Goal: Task Accomplishment & Management: Use online tool/utility

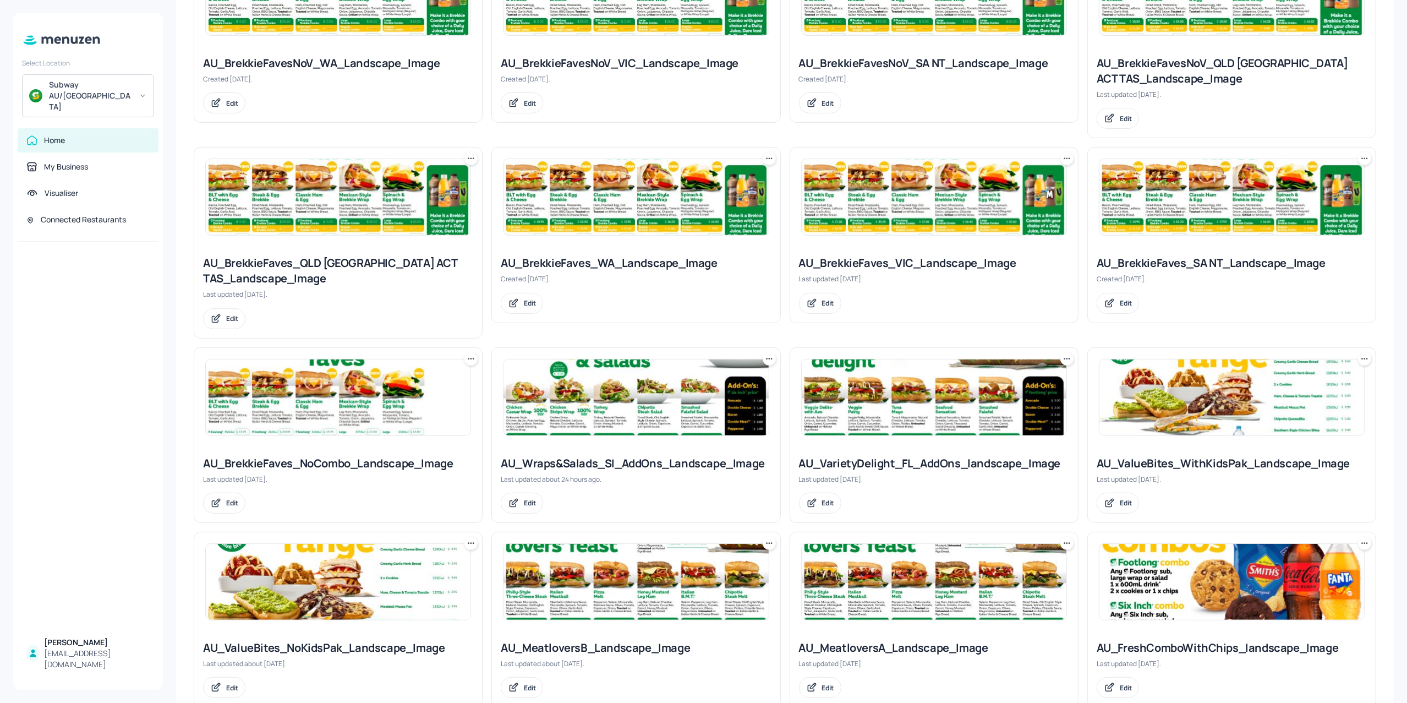
scroll to position [584, 0]
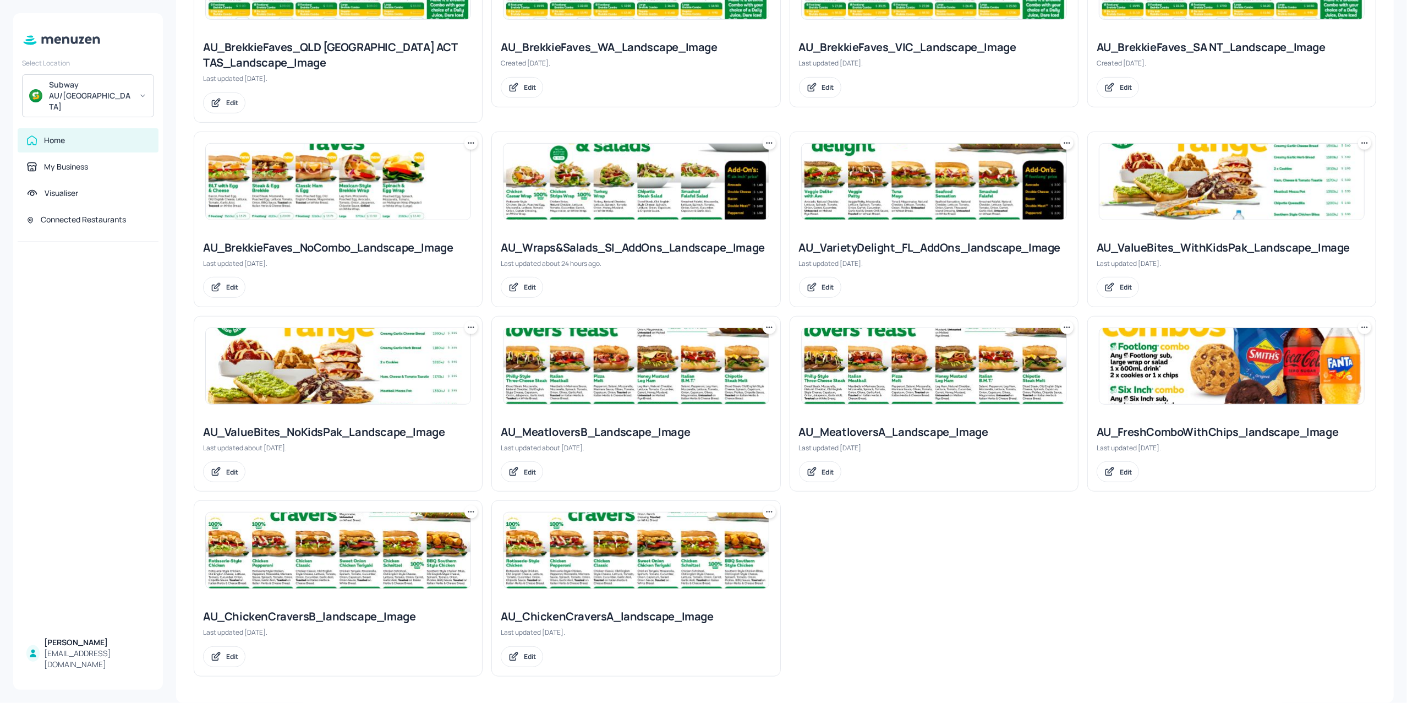
click at [597, 210] on img at bounding box center [635, 182] width 265 height 76
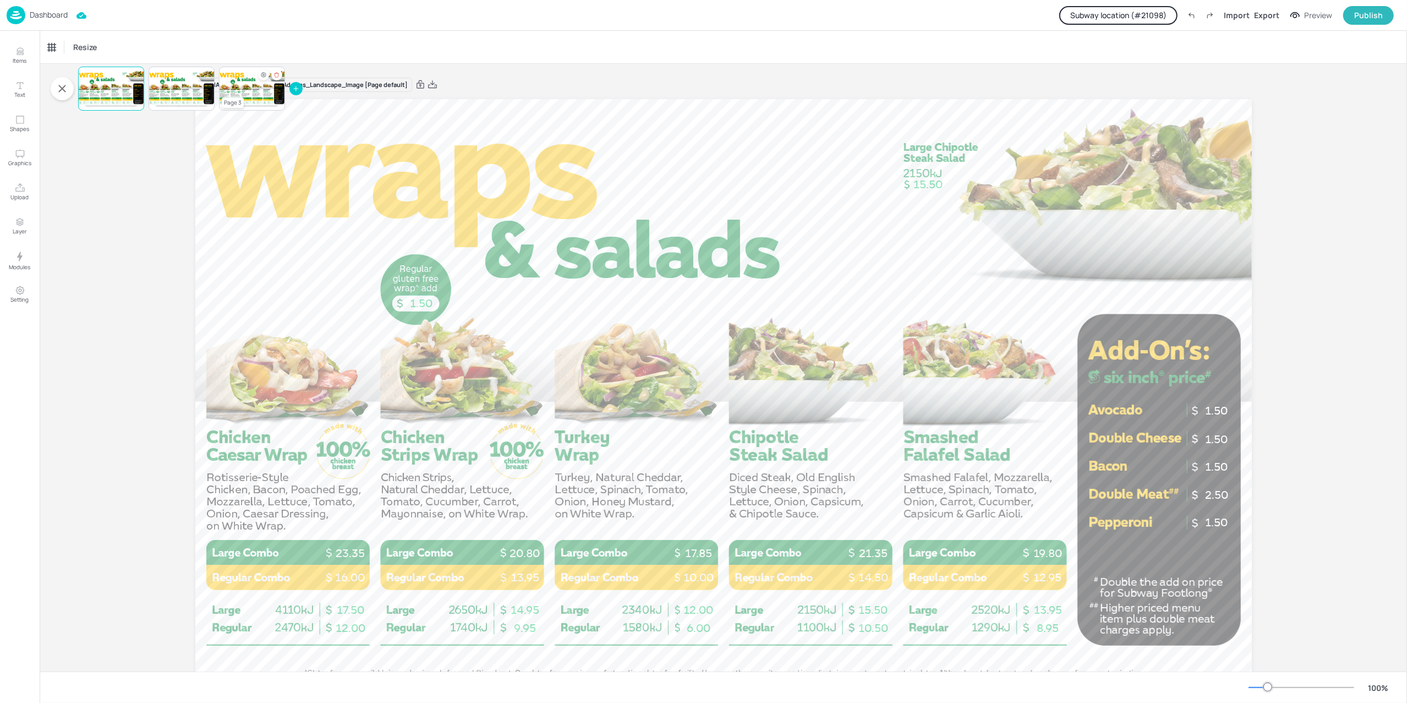
click at [247, 86] on div at bounding box center [252, 88] width 66 height 37
click at [45, 7] on div "Dashboard" at bounding box center [37, 15] width 61 height 18
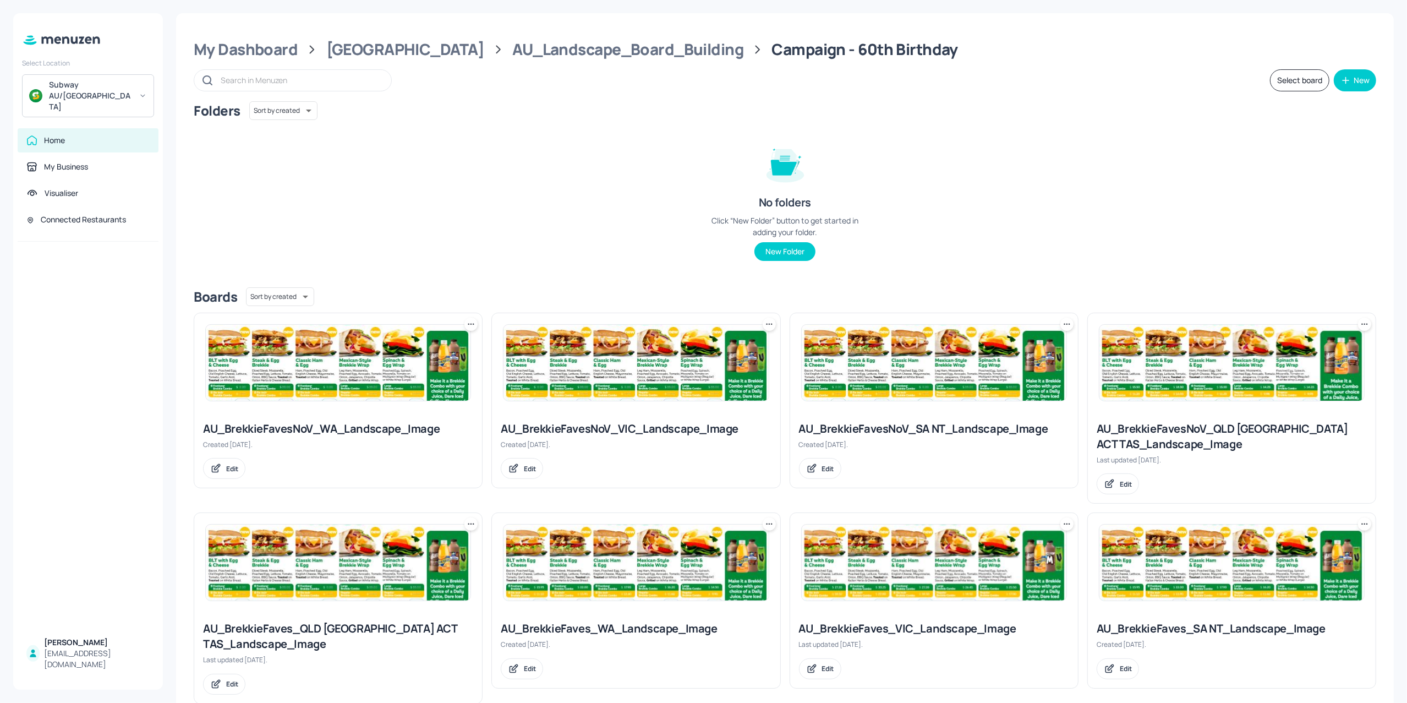
click at [364, 172] on div "Folders Sort by created id ​ No folders Click “New Folder” button to get starte…" at bounding box center [785, 189] width 1182 height 177
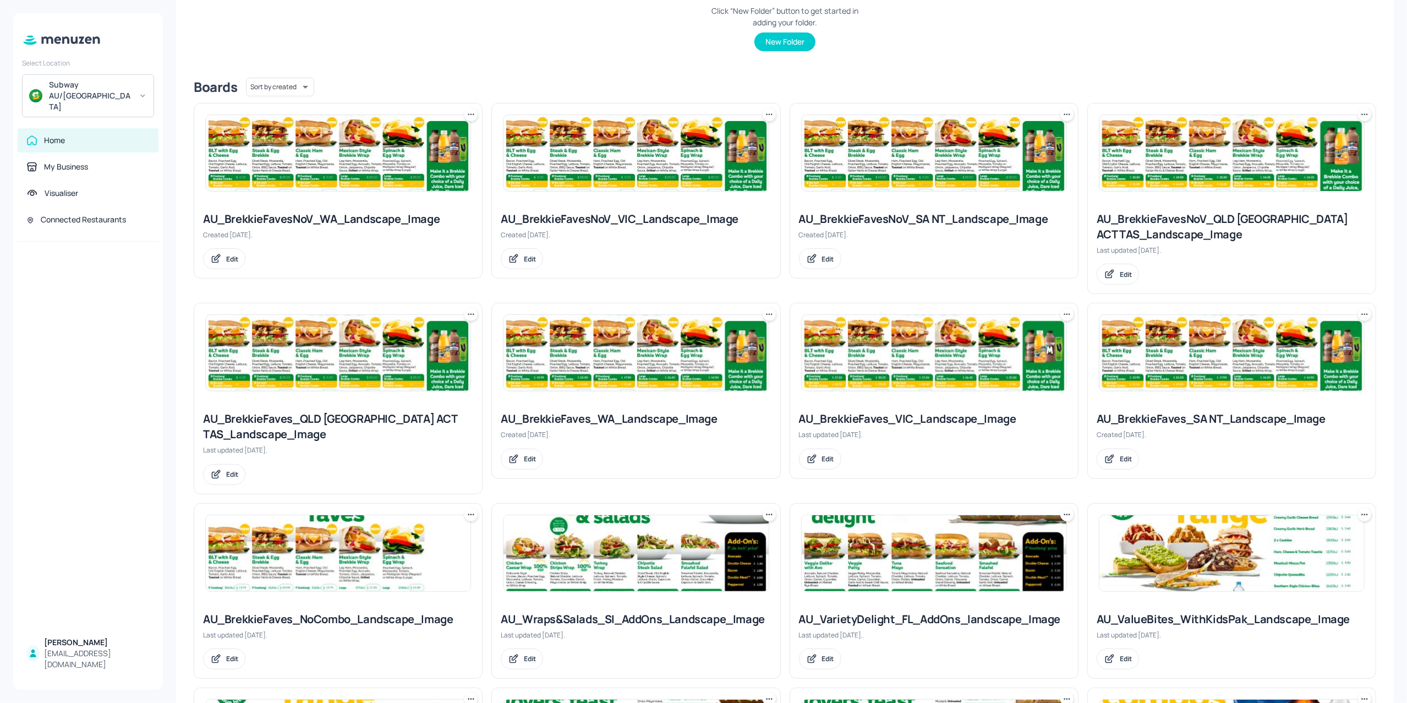
scroll to position [366, 0]
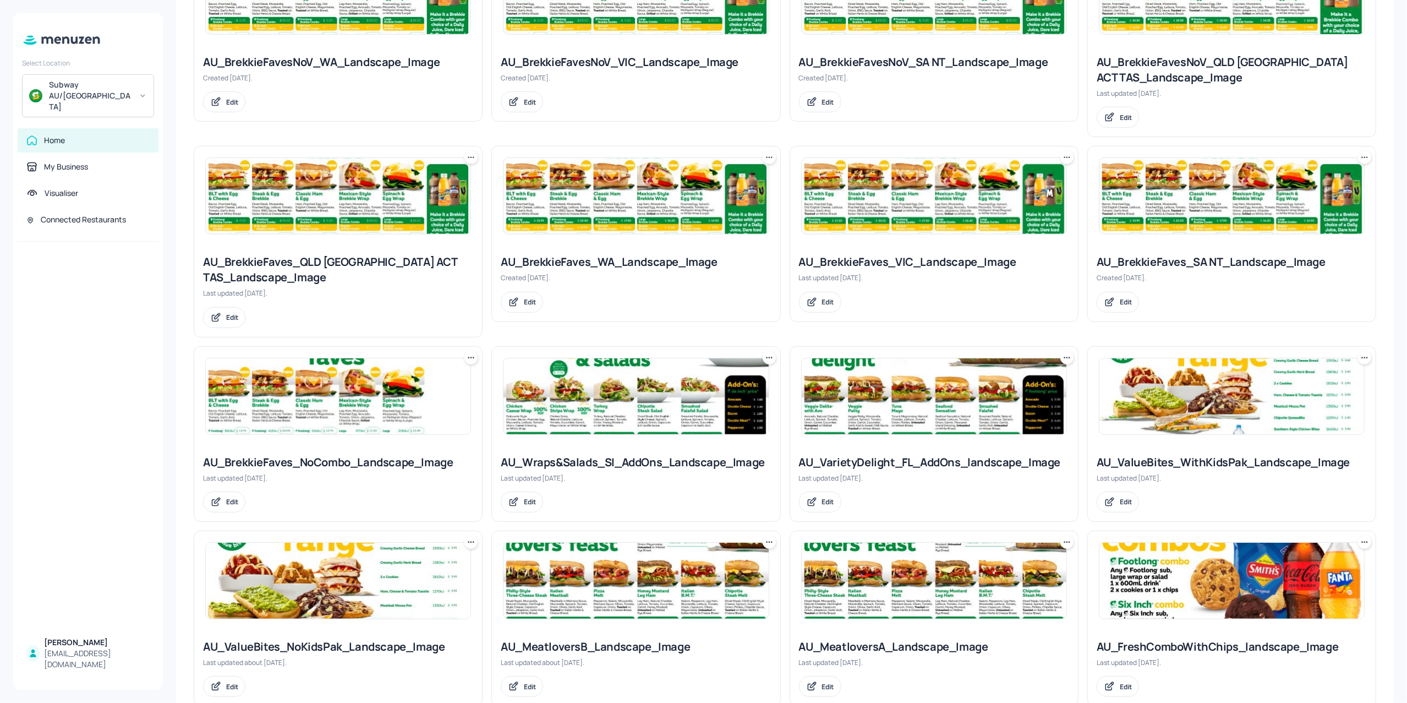
click at [592, 397] on img at bounding box center [635, 396] width 265 height 76
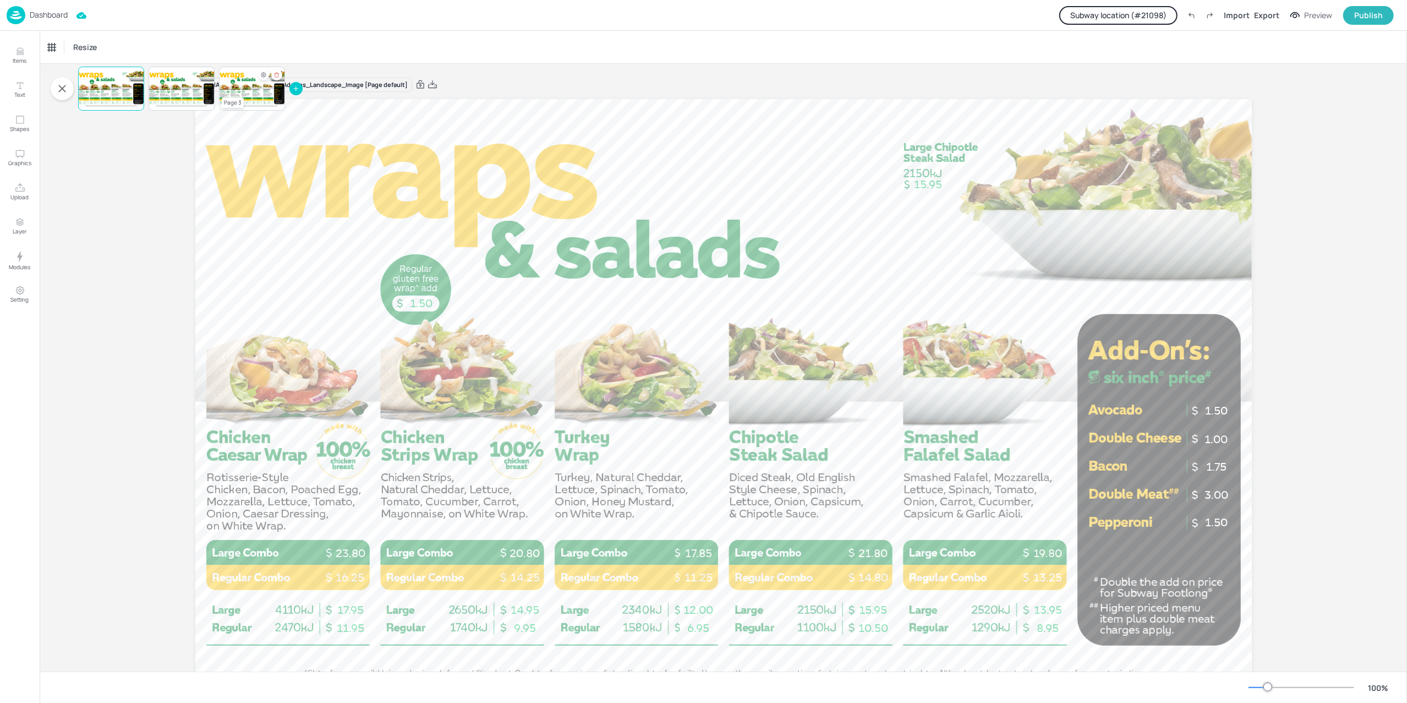
click at [254, 80] on div at bounding box center [252, 88] width 66 height 37
click at [1216, 484] on p "3.00" at bounding box center [1216, 485] width 43 height 15
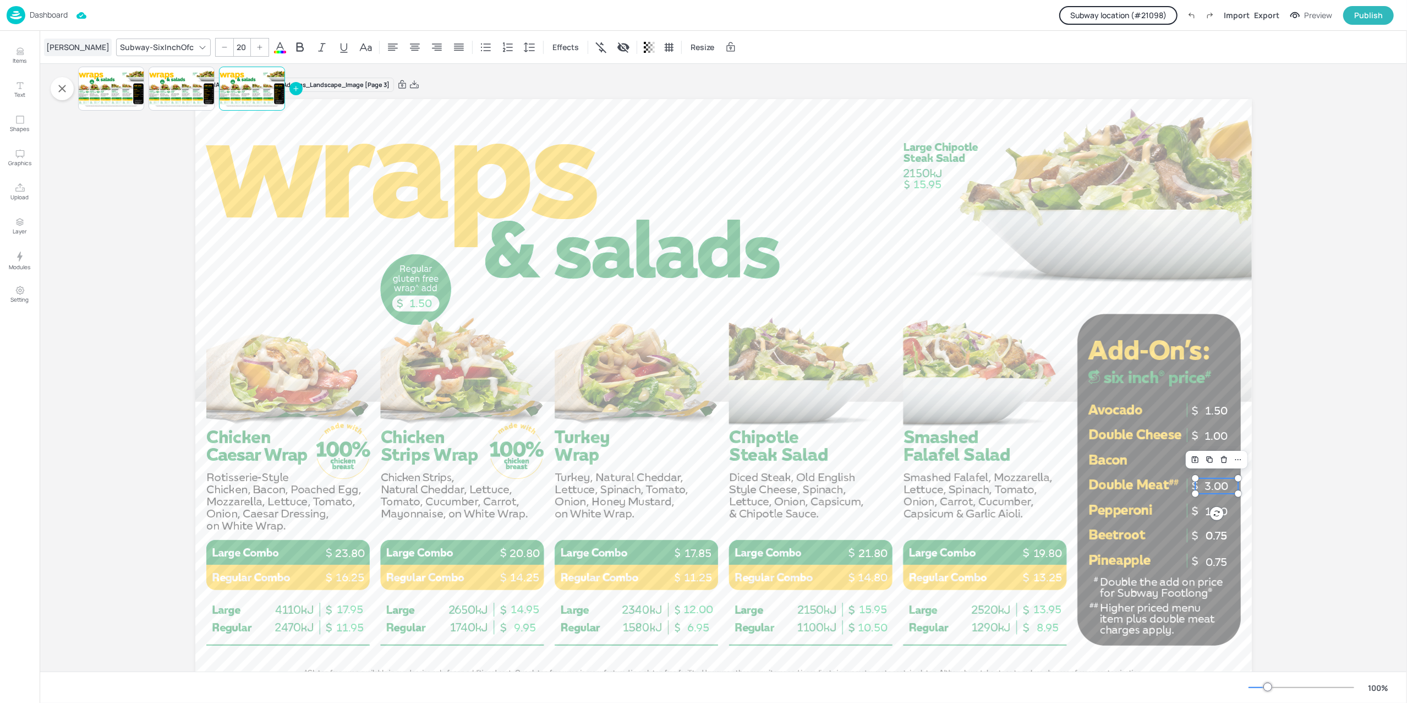
click at [60, 48] on div "[PERSON_NAME]" at bounding box center [78, 48] width 68 height 18
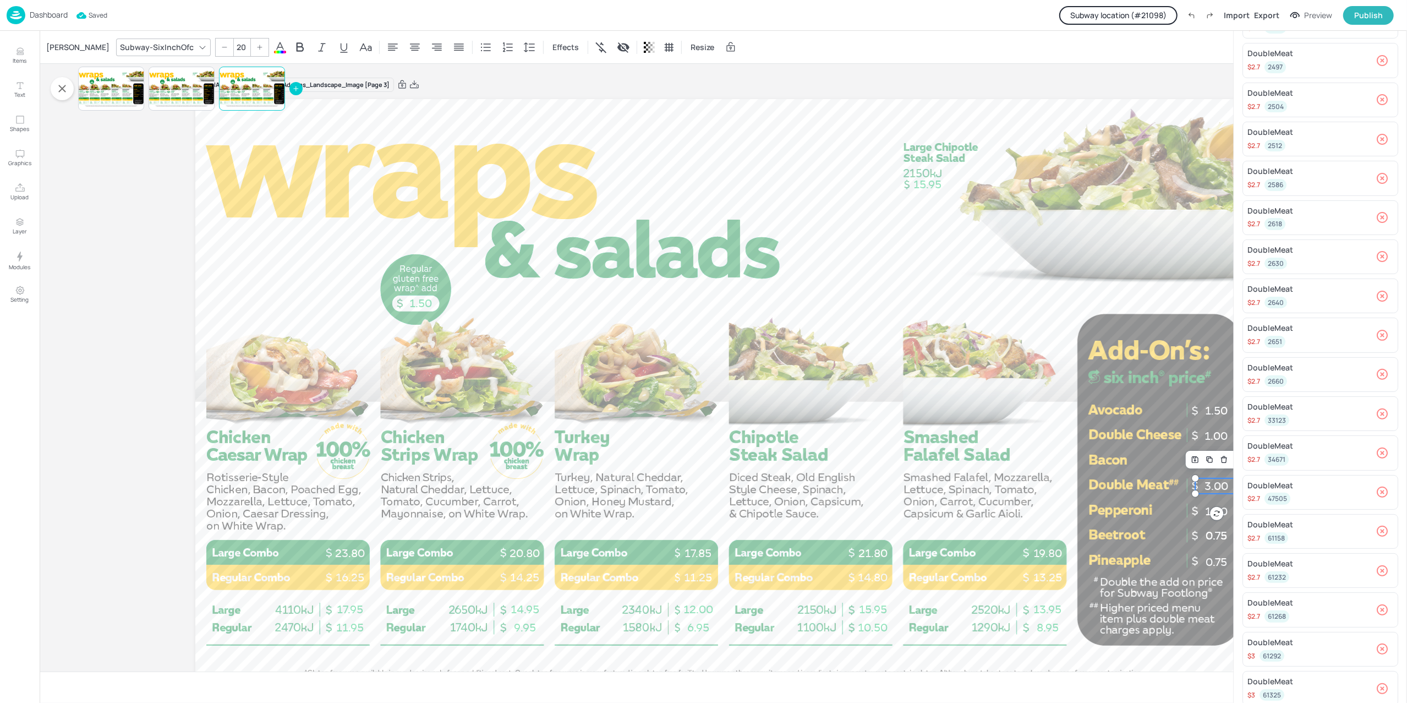
scroll to position [265, 0]
